Goal: Task Accomplishment & Management: Manage account settings

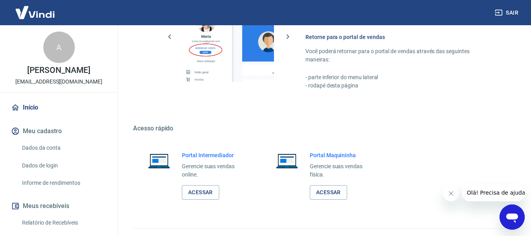
scroll to position [410, 0]
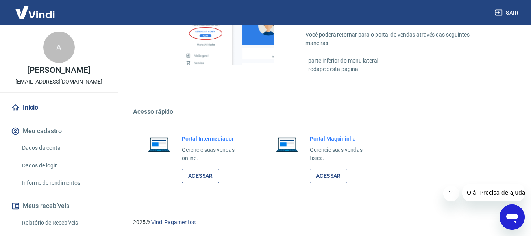
click at [205, 174] on link "Acessar" at bounding box center [200, 175] width 37 height 15
